Goal: Task Accomplishment & Management: Manage account settings

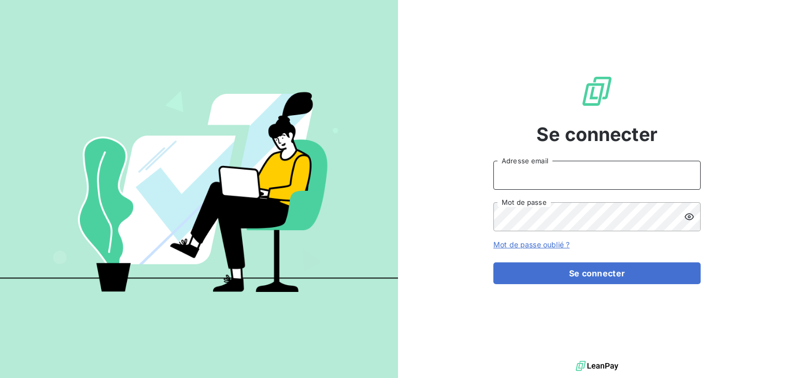
click at [524, 168] on input "Adresse email" at bounding box center [596, 175] width 207 height 29
type input "[EMAIL_ADDRESS][DOMAIN_NAME]"
click at [493, 262] on button "Se connecter" at bounding box center [596, 273] width 207 height 22
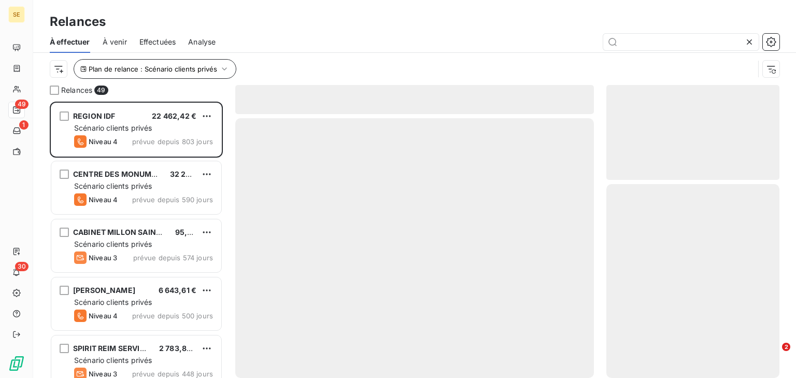
scroll to position [269, 166]
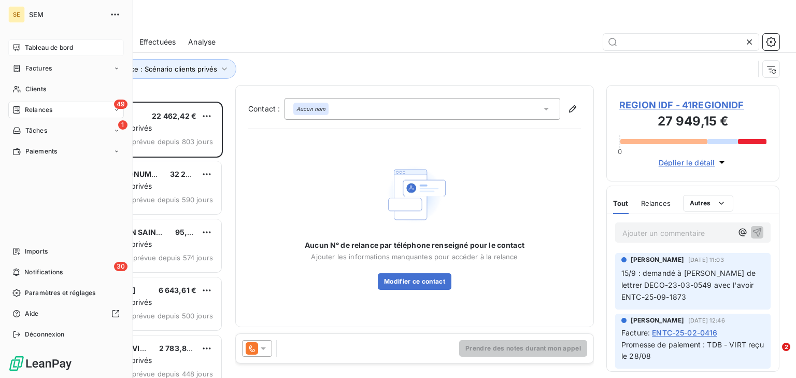
click at [30, 47] on span "Tableau de bord" at bounding box center [49, 47] width 48 height 9
